Goal: Task Accomplishment & Management: Manage account settings

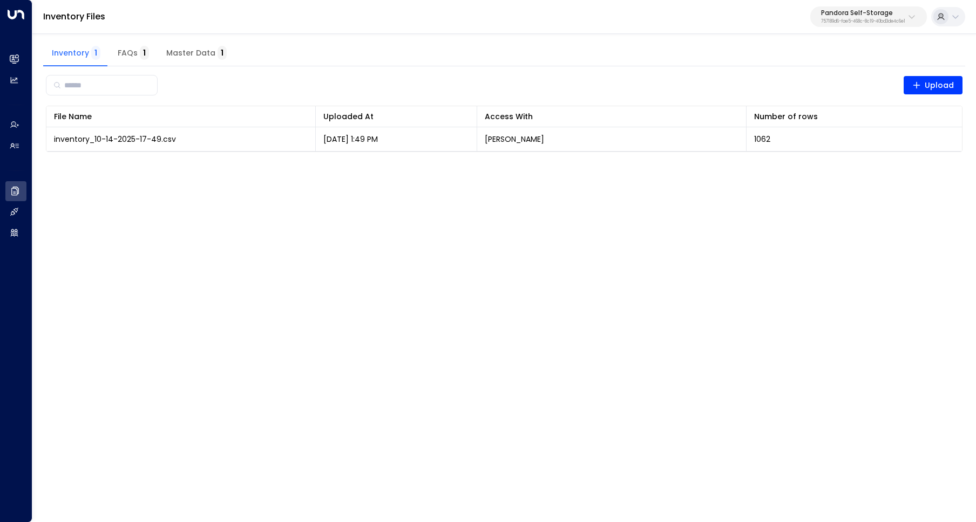
click at [830, 19] on p "757189d6-fae5-468c-8c19-40bd3de4c6e1" at bounding box center [863, 21] width 84 height 4
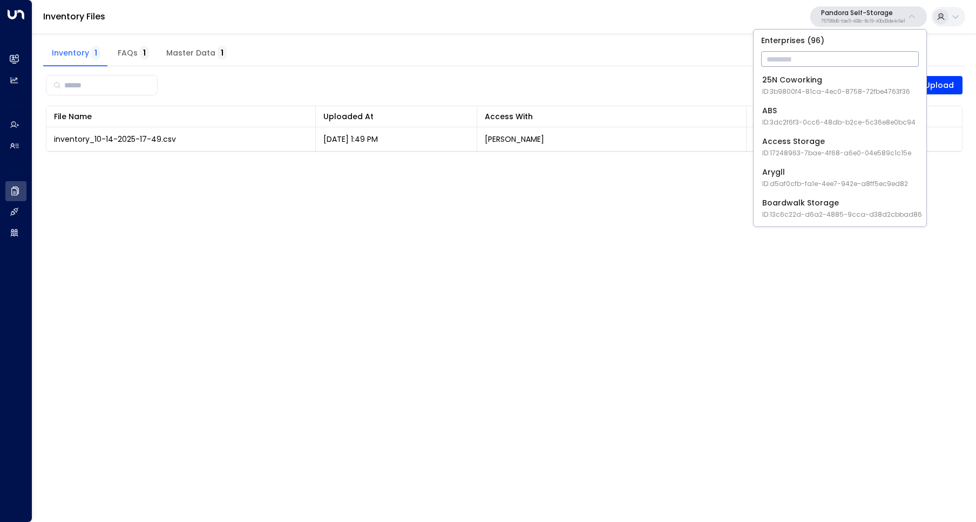
click at [823, 200] on div "Boardwalk Storage ID: 13c6c22d-d6a2-4885-9cca-d38d2cbbad86" at bounding box center [842, 208] width 160 height 22
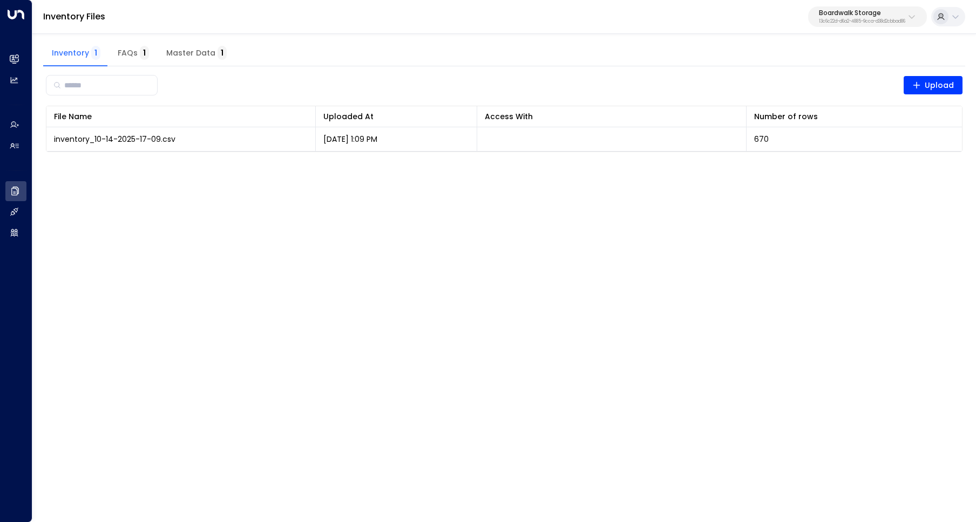
click at [466, 166] on html "Overview Leads & Conversations Leads & Conversations Analytics Analytics Agents…" at bounding box center [488, 83] width 976 height 166
click at [571, 166] on html "Overview Leads & Conversations Leads & Conversations Analytics Analytics Agents…" at bounding box center [488, 83] width 976 height 166
click at [541, 166] on html "Overview Leads & Conversations Leads & Conversations Analytics Analytics Agents…" at bounding box center [488, 83] width 976 height 166
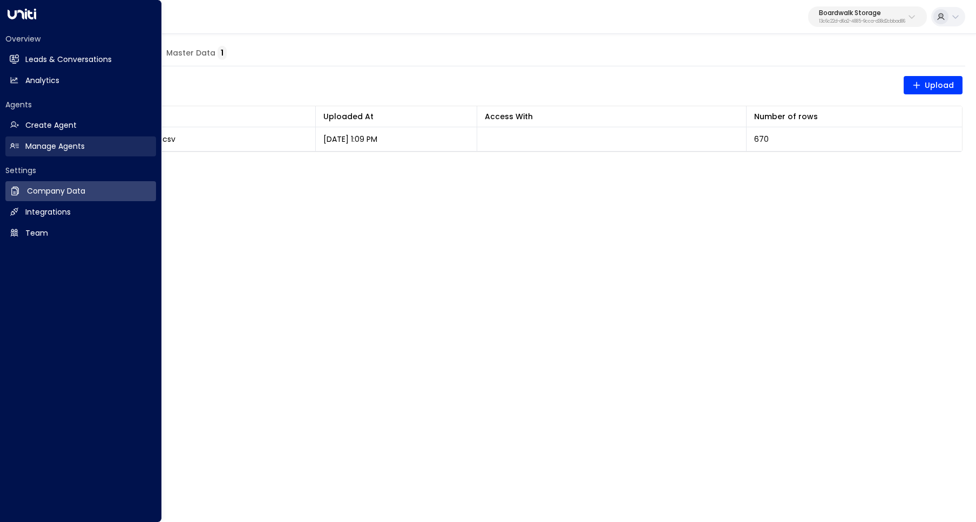
click at [38, 142] on h2 "Manage Agents" at bounding box center [54, 146] width 59 height 11
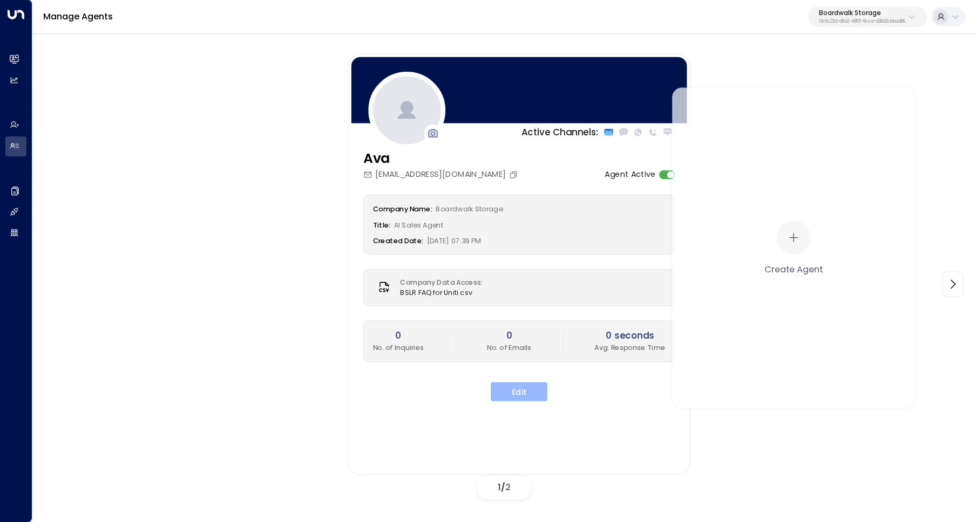
click at [527, 398] on button "Edit" at bounding box center [518, 391] width 57 height 19
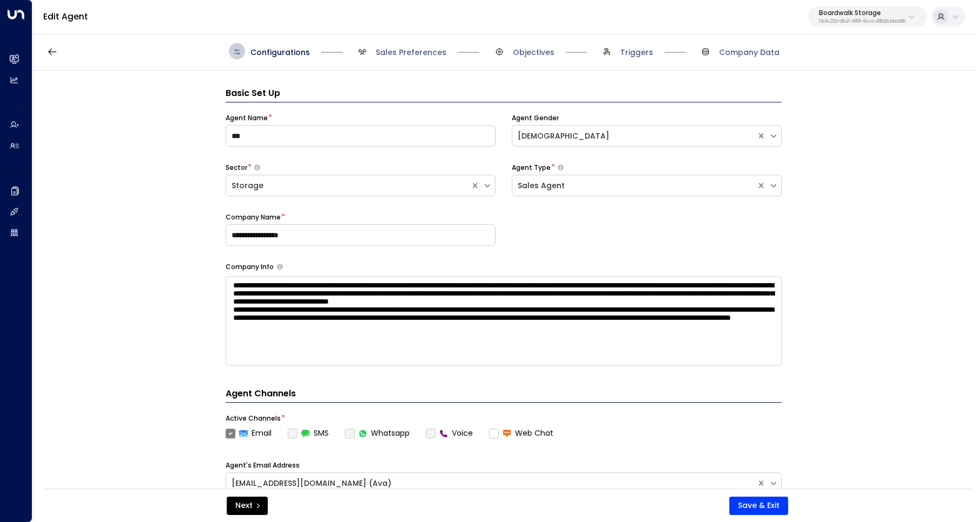
scroll to position [16, 0]
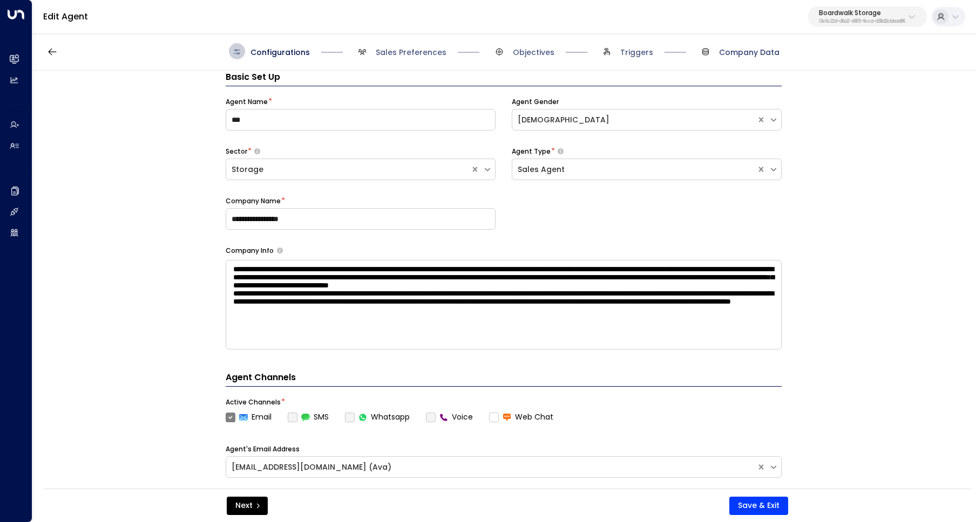
click at [746, 50] on span "Company Data" at bounding box center [749, 52] width 60 height 11
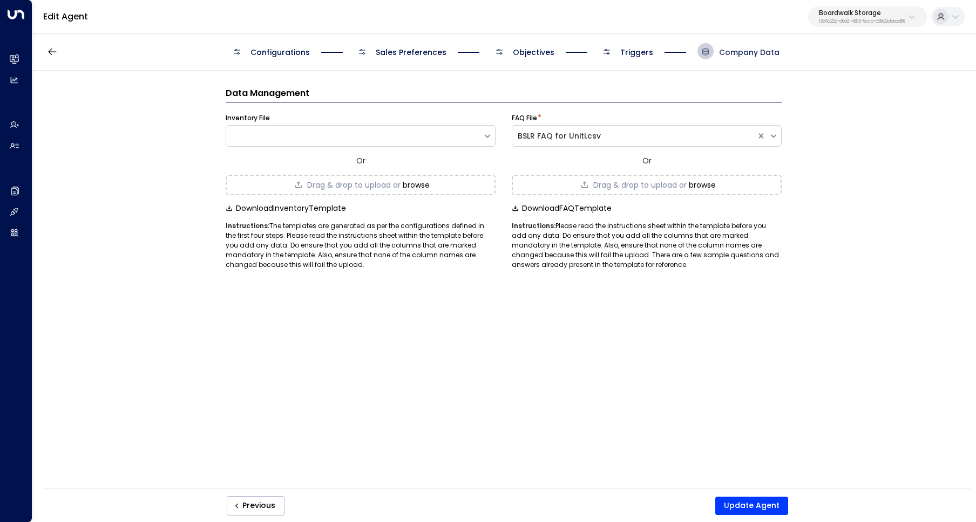
scroll to position [0, 0]
click at [383, 140] on div at bounding box center [354, 136] width 256 height 11
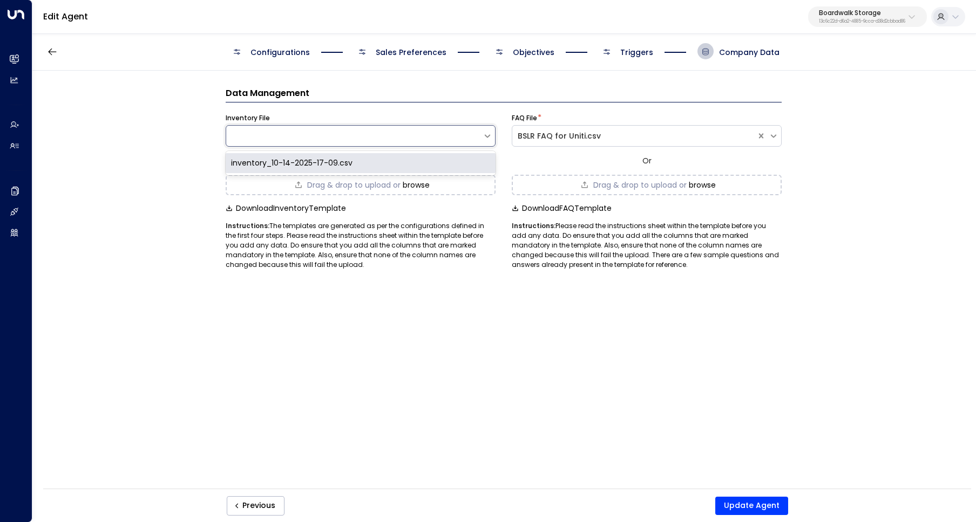
click at [350, 161] on div "inventory_10-14-2025-17-09.csv" at bounding box center [361, 163] width 270 height 20
click at [760, 497] on button "Update Agent" at bounding box center [751, 506] width 73 height 18
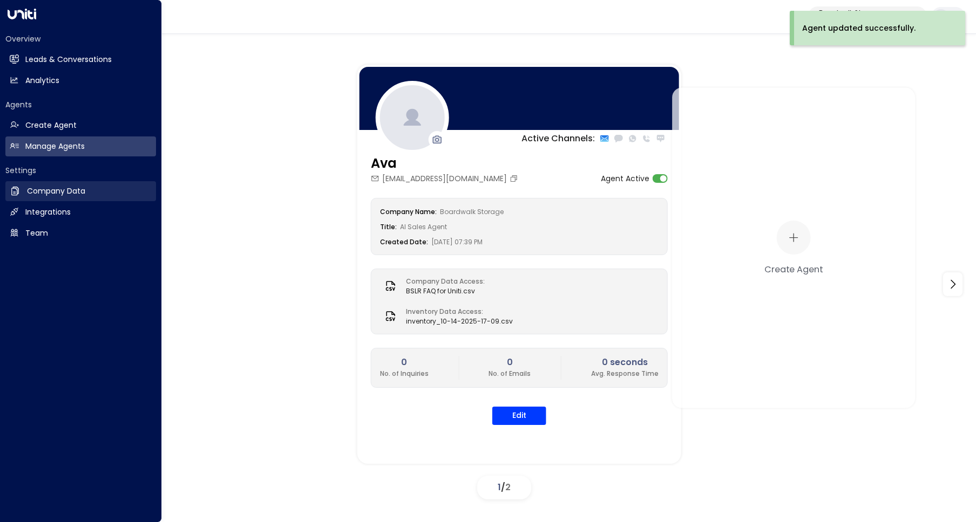
click at [35, 194] on h2 "Company Data" at bounding box center [56, 191] width 58 height 11
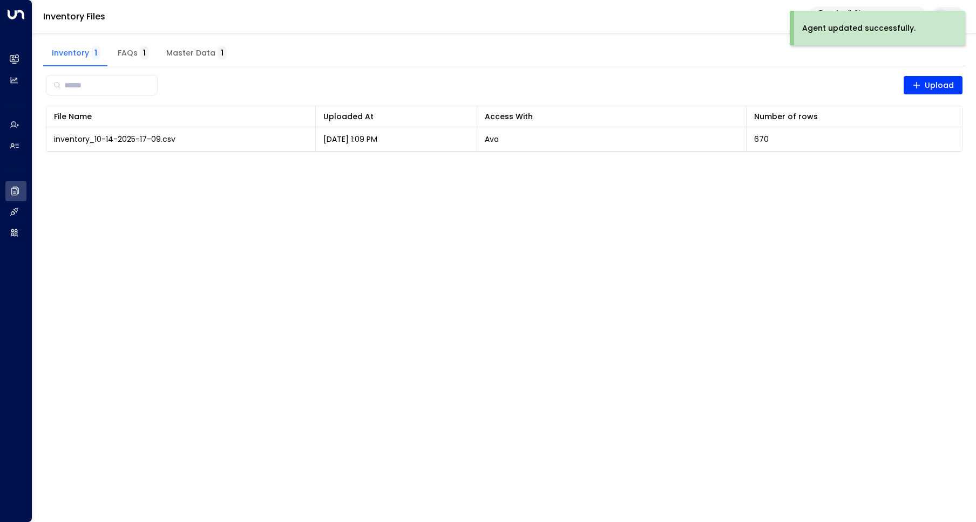
click at [465, 166] on html "Agent updated successfully. Overview Leads & Conversations Leads & Conversation…" at bounding box center [488, 83] width 976 height 166
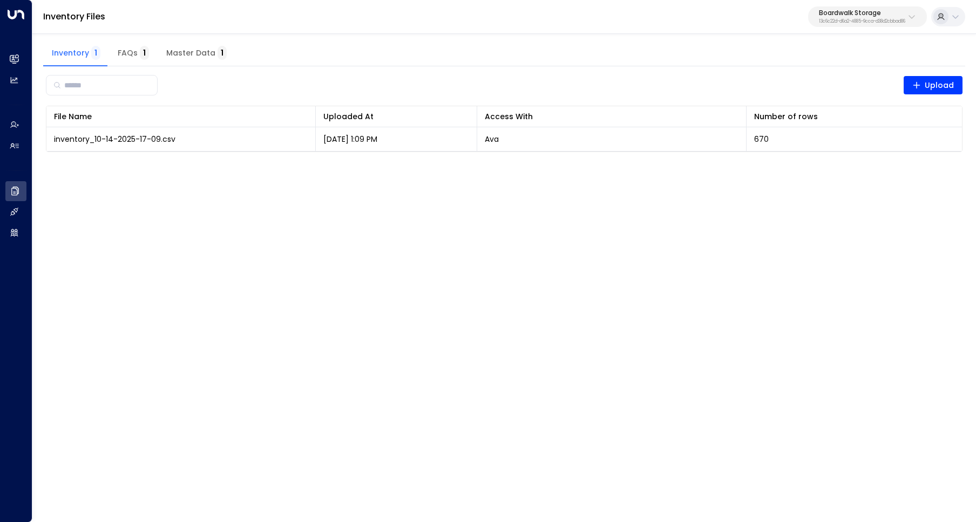
click at [865, 15] on p "Boardwalk Storage" at bounding box center [862, 13] width 86 height 6
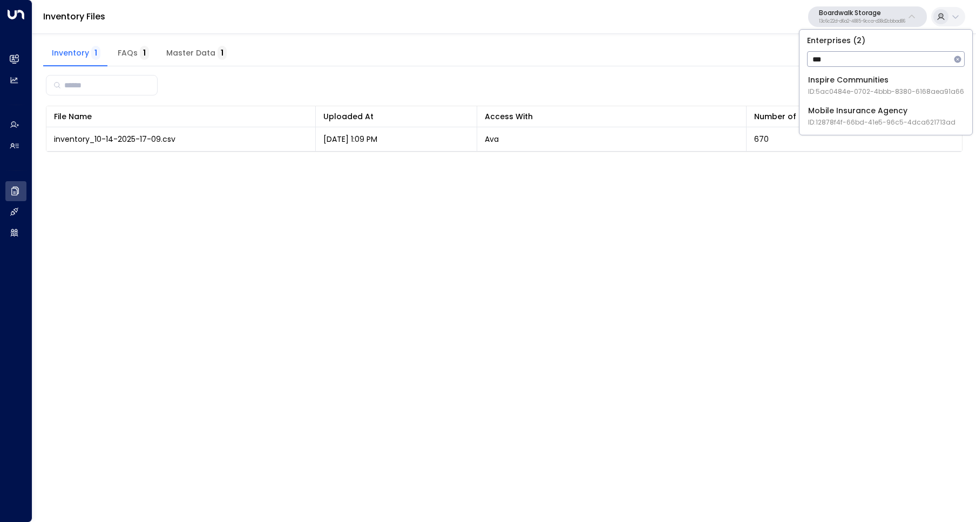
type input "***"
click at [834, 77] on div "Inspire Communities ID: 5ac0484e-0702-4bbb-8380-6168aea91a66" at bounding box center [886, 85] width 156 height 22
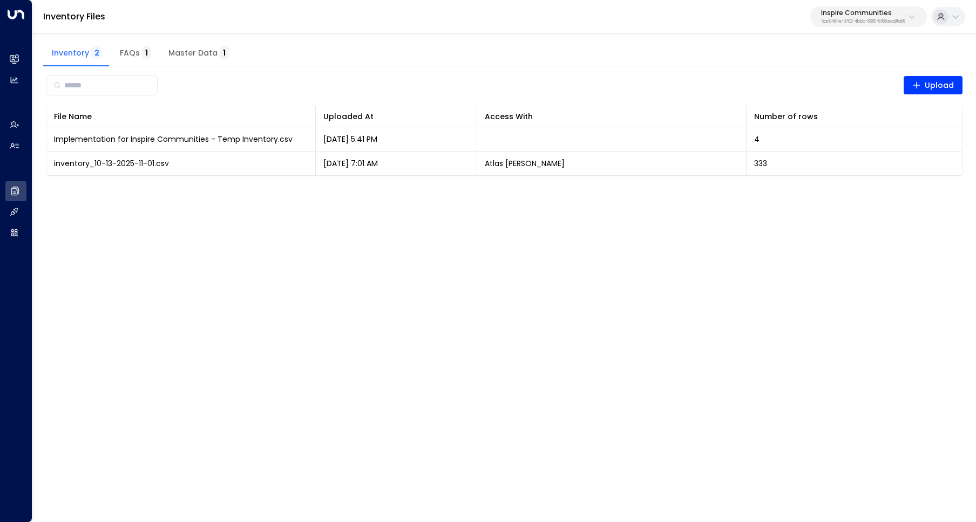
click at [838, 17] on div "Inspire Communities 5ac0484e-0702-4bbb-8380-6168aea91a66" at bounding box center [863, 17] width 84 height 14
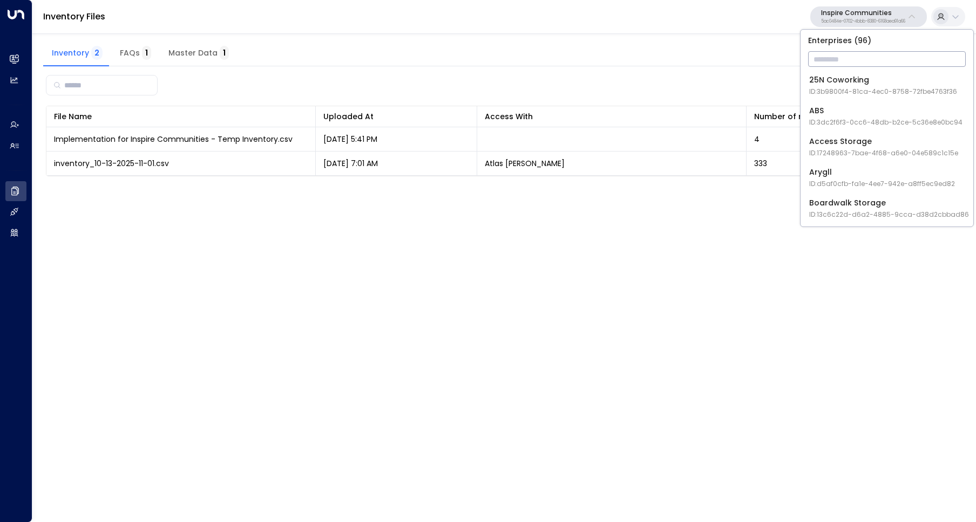
click at [839, 56] on input "text" at bounding box center [887, 59] width 158 height 20
type input "**"
click at [843, 85] on div "Boardwalk Storage ID: 13c6c22d-d6a2-4885-9cca-d38d2cbbad86" at bounding box center [889, 85] width 160 height 22
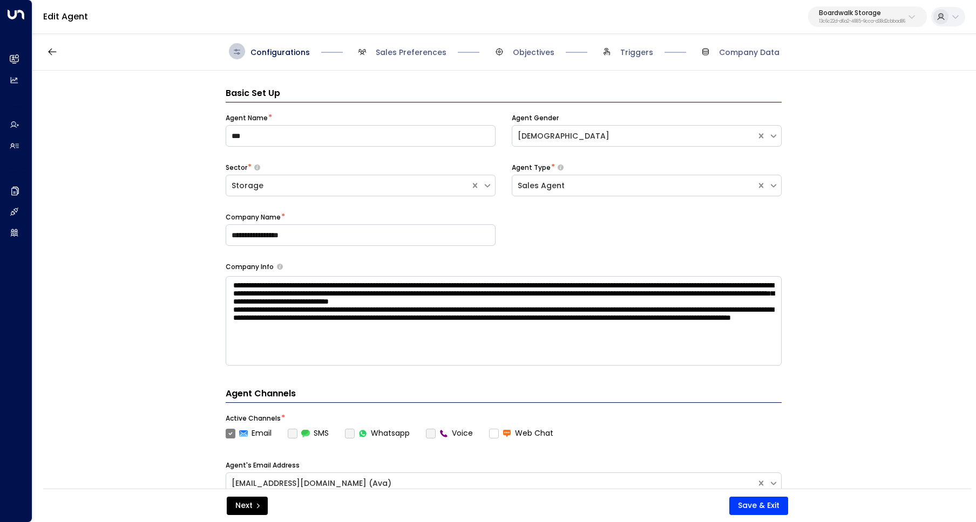
scroll to position [16, 0]
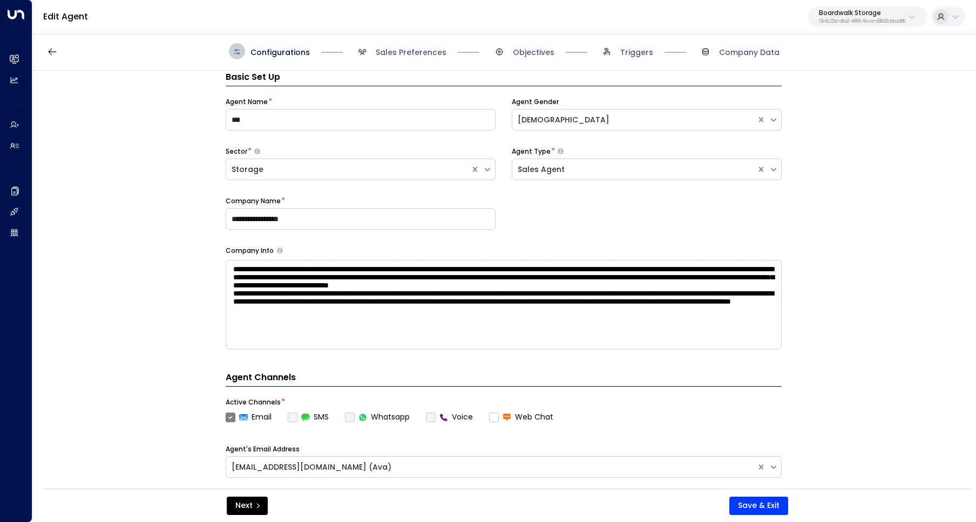
click at [827, 16] on p "Boardwalk Storage" at bounding box center [862, 13] width 86 height 6
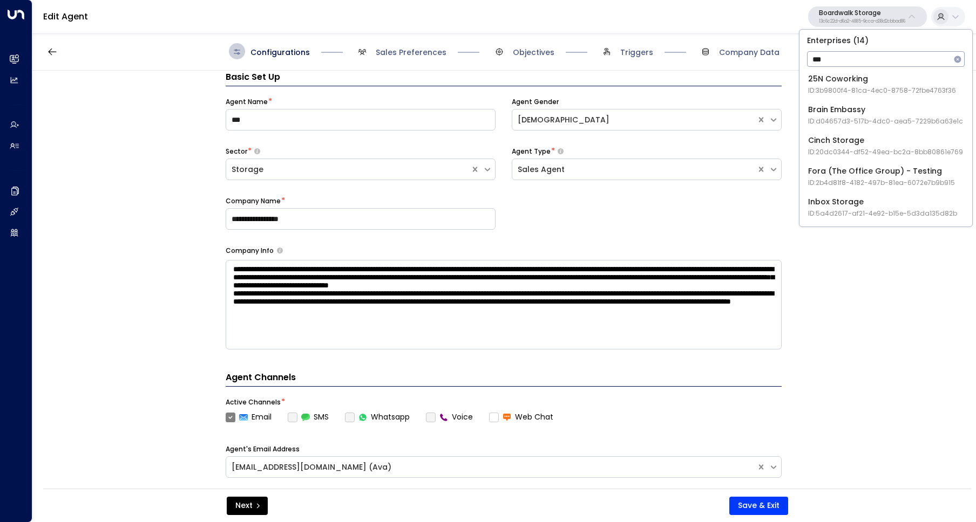
scroll to position [0, 0]
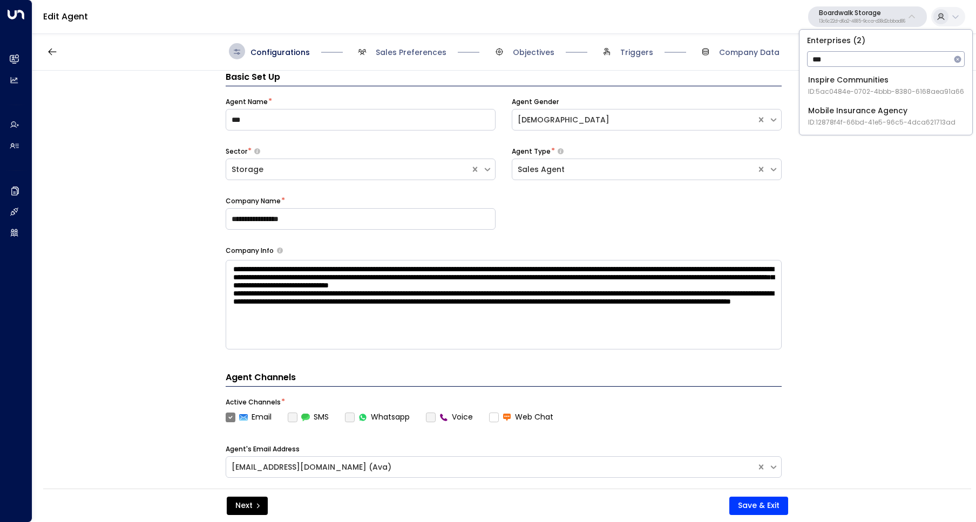
type input "***"
click at [844, 79] on div "Inspire Communities ID: 5ac0484e-0702-4bbb-8380-6168aea91a66" at bounding box center [886, 85] width 156 height 22
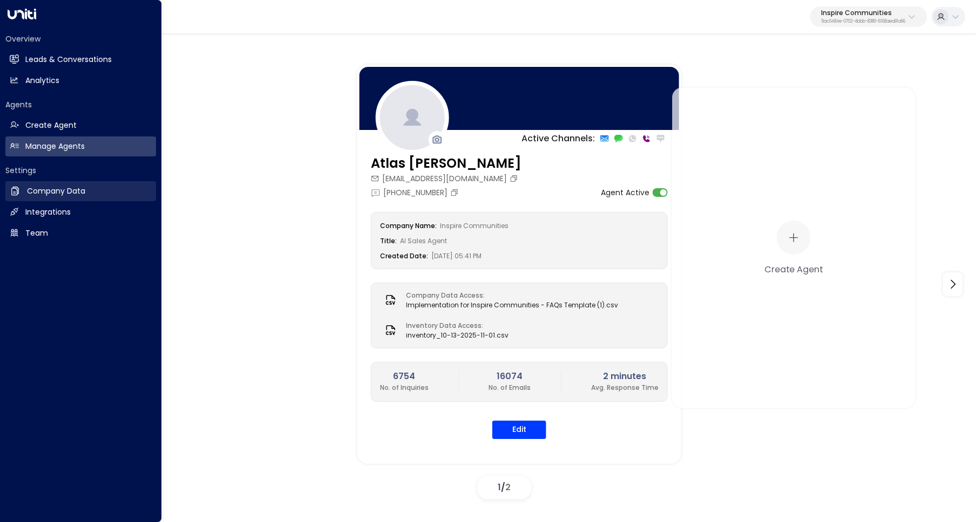
click at [62, 186] on h2 "Company Data" at bounding box center [56, 191] width 58 height 11
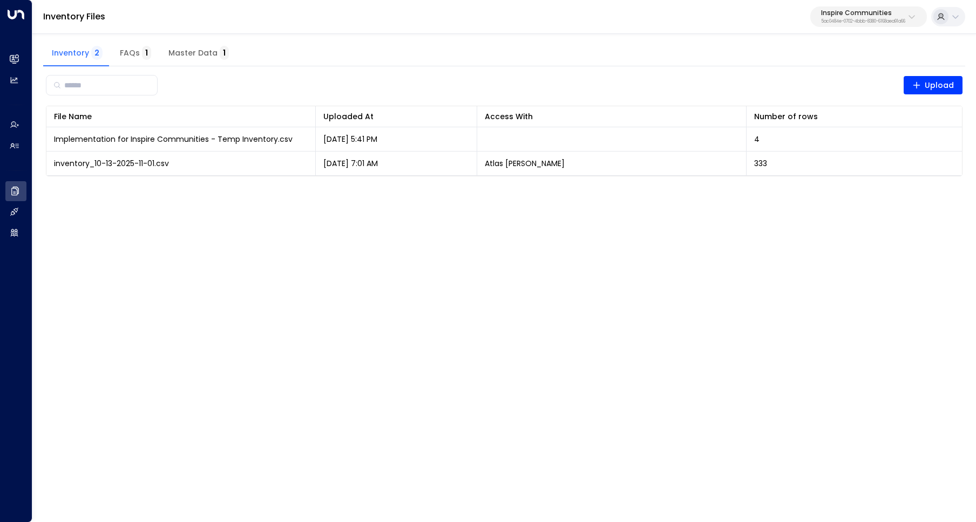
click at [283, 62] on div "Inventory 2 FAQs 1 Master Data 1" at bounding box center [504, 53] width 922 height 26
click at [475, 190] on html "Overview Leads & Conversations Leads & Conversations Analytics Analytics Agents…" at bounding box center [488, 95] width 976 height 190
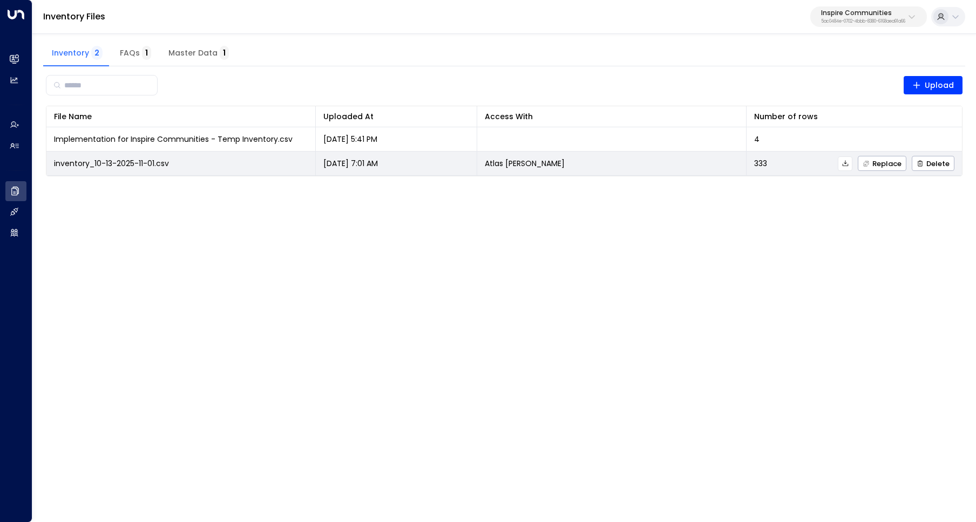
click at [847, 164] on icon at bounding box center [845, 164] width 8 height 8
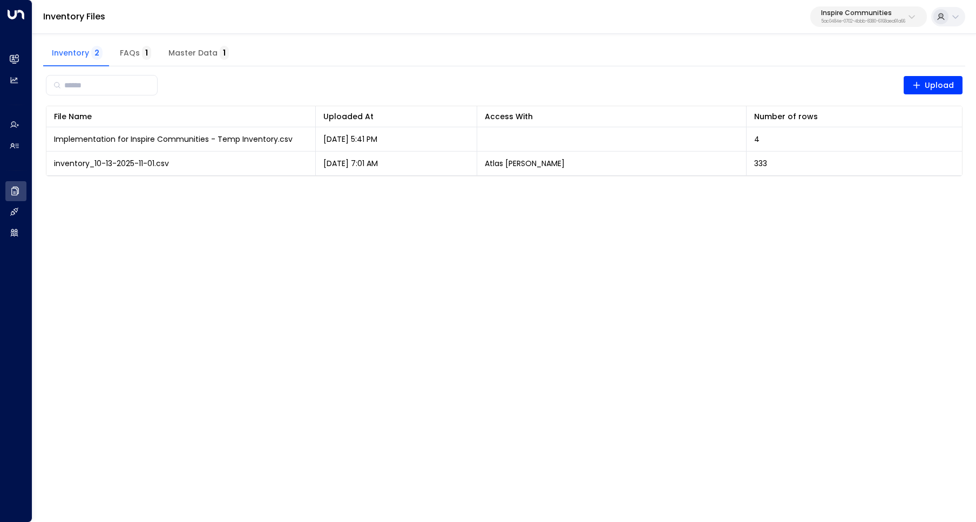
click at [400, 190] on html "Overview Leads & Conversations Leads & Conversations Analytics Analytics Agents…" at bounding box center [488, 95] width 976 height 190
